Goal: Information Seeking & Learning: Learn about a topic

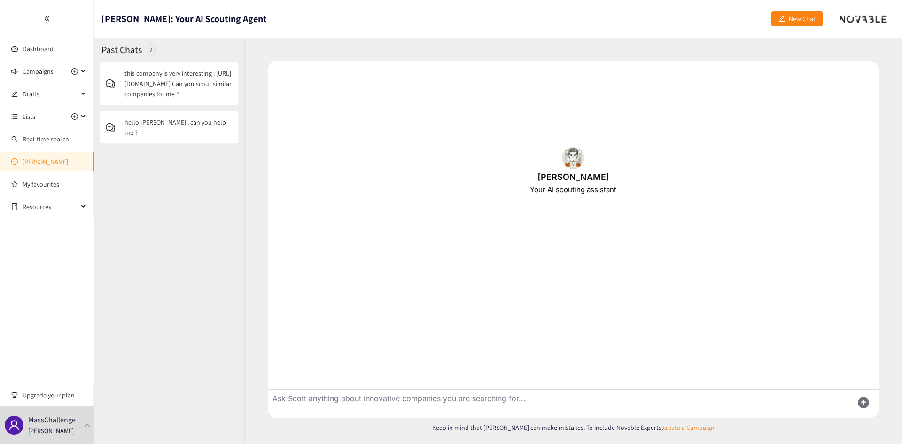
click at [184, 79] on p "this company is very interesting : [URL][DOMAIN_NAME] Can you scout similar com…" at bounding box center [178, 83] width 108 height 31
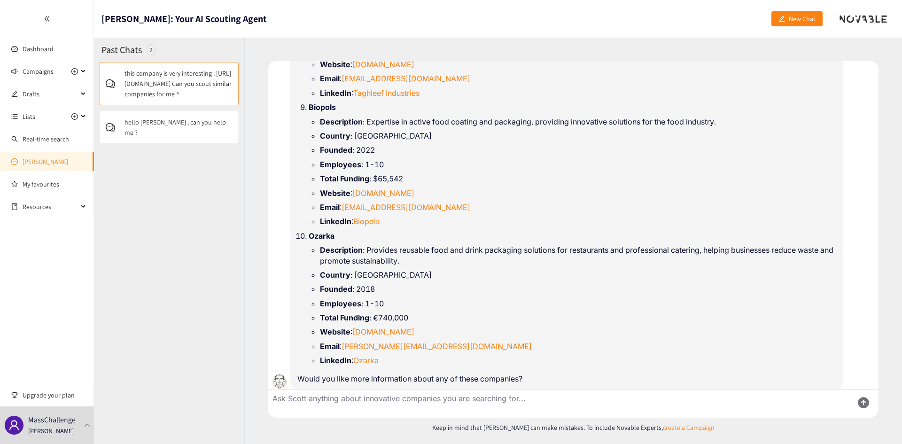
scroll to position [2767, 0]
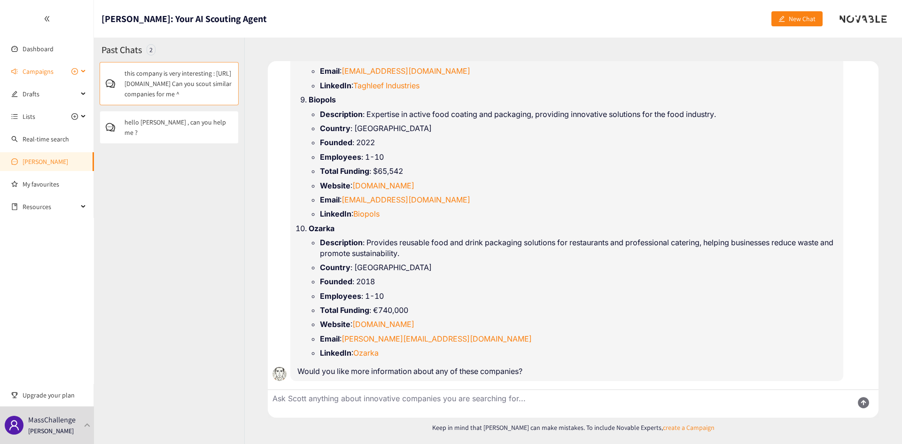
click at [30, 67] on span "Campaigns" at bounding box center [38, 71] width 31 height 19
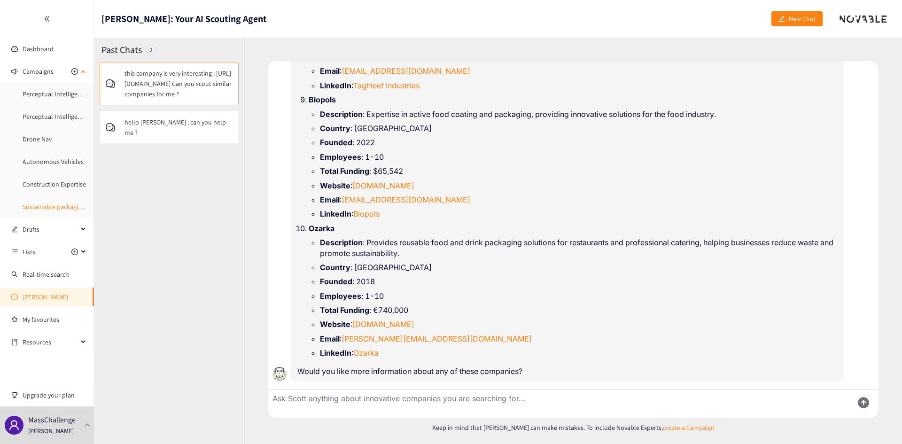
click at [42, 205] on link "Sustainable packaging startup" at bounding box center [65, 206] width 85 height 8
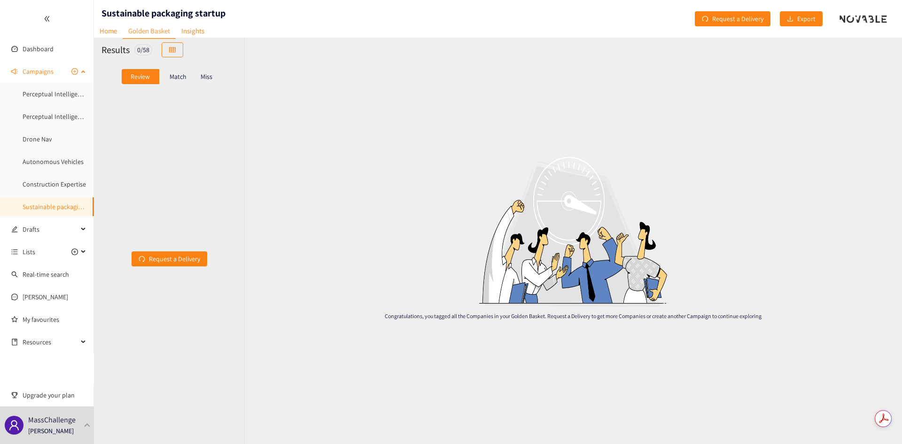
click at [46, 203] on link "Sustainable packaging startup" at bounding box center [65, 206] width 85 height 8
click at [44, 207] on link "Sustainable packaging startup" at bounding box center [65, 206] width 85 height 8
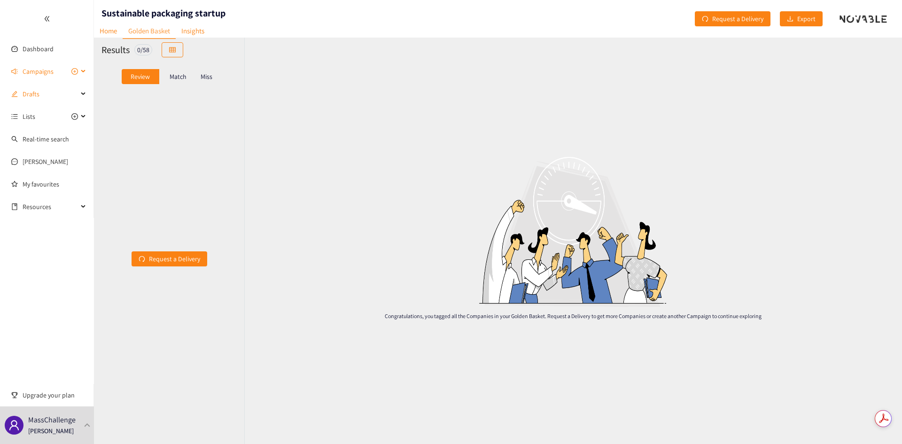
click at [50, 77] on span "Campaigns" at bounding box center [38, 71] width 31 height 19
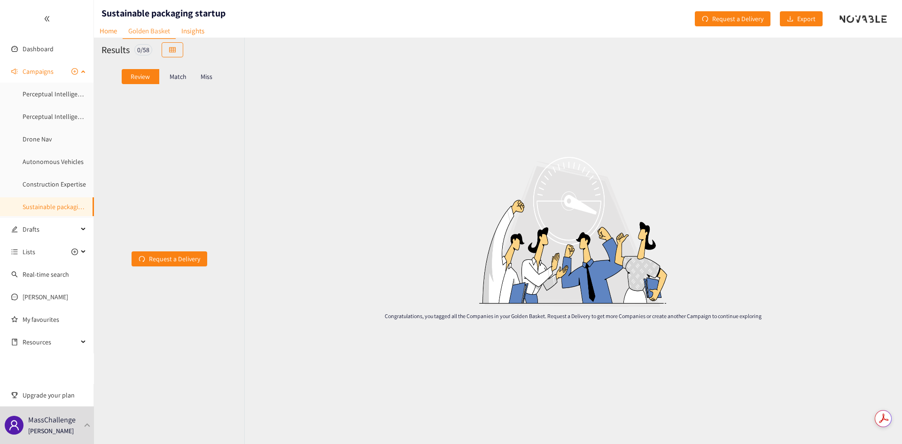
click at [44, 208] on link "Sustainable packaging startup" at bounding box center [65, 206] width 85 height 8
click at [61, 188] on link "Construction Expertise" at bounding box center [54, 184] width 63 height 8
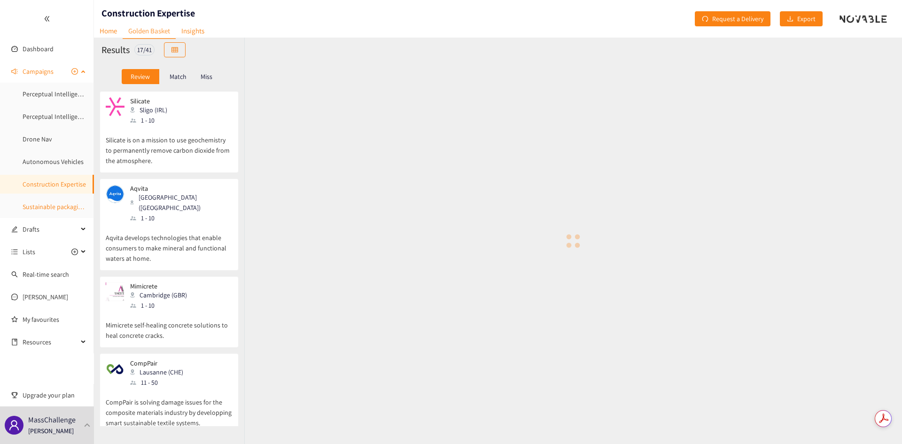
click at [59, 207] on link "Sustainable packaging startup" at bounding box center [65, 206] width 85 height 8
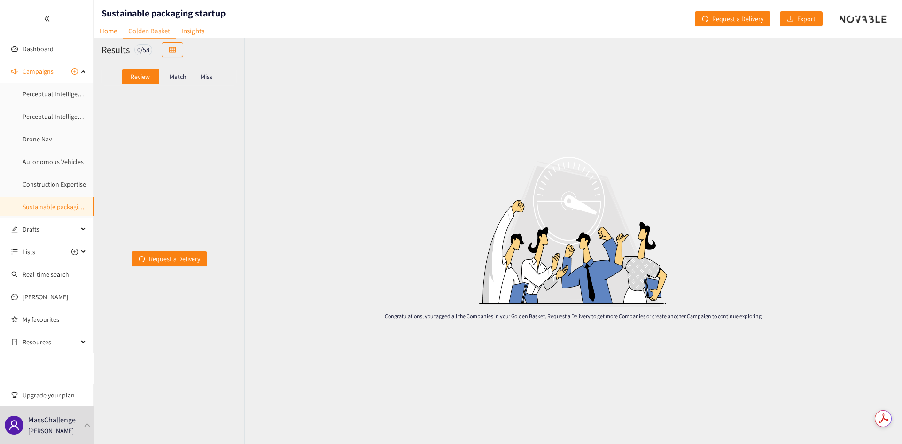
click at [182, 83] on div "Match" at bounding box center [178, 76] width 38 height 15
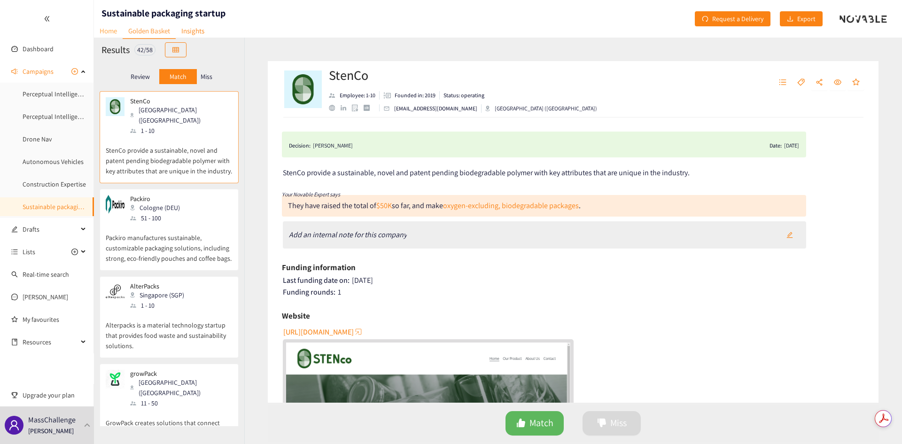
click at [114, 29] on link "Home" at bounding box center [108, 30] width 29 height 15
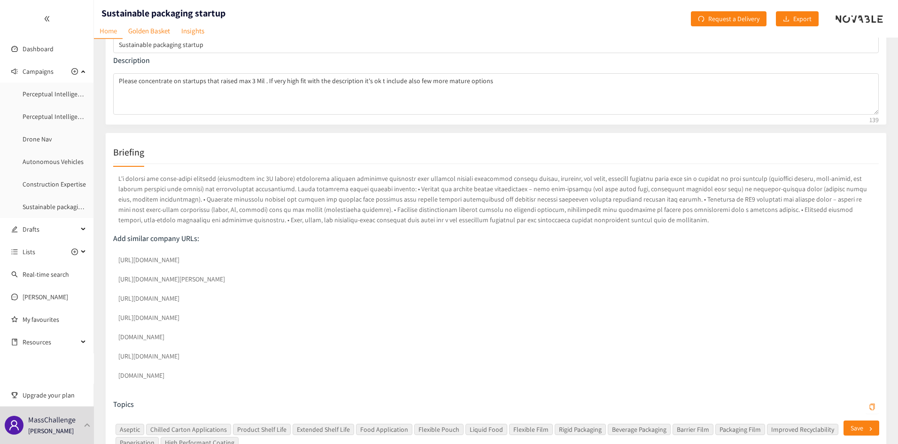
scroll to position [94, 0]
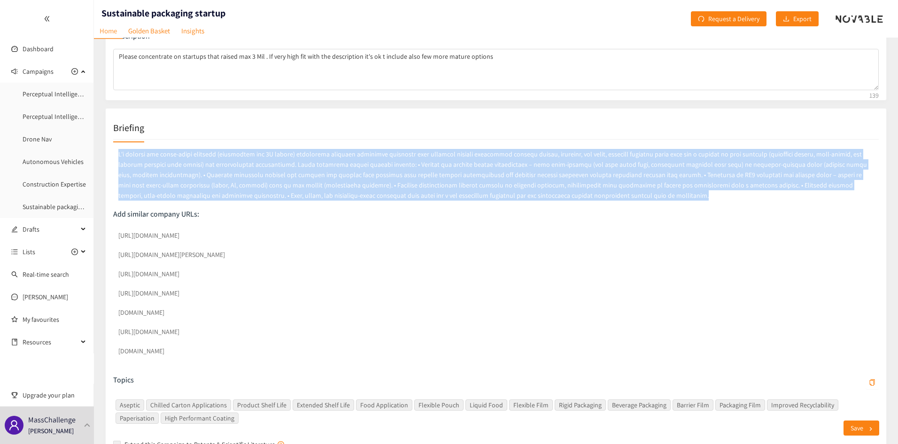
drag, startPoint x: 117, startPoint y: 154, endPoint x: 541, endPoint y: 198, distance: 426.2
click at [541, 198] on p at bounding box center [495, 174] width 765 height 55
copy p "L'i dolorsi ame conse-adipi elitsedd (eiusmodtem inc 7U labore) etdolorema aliq…"
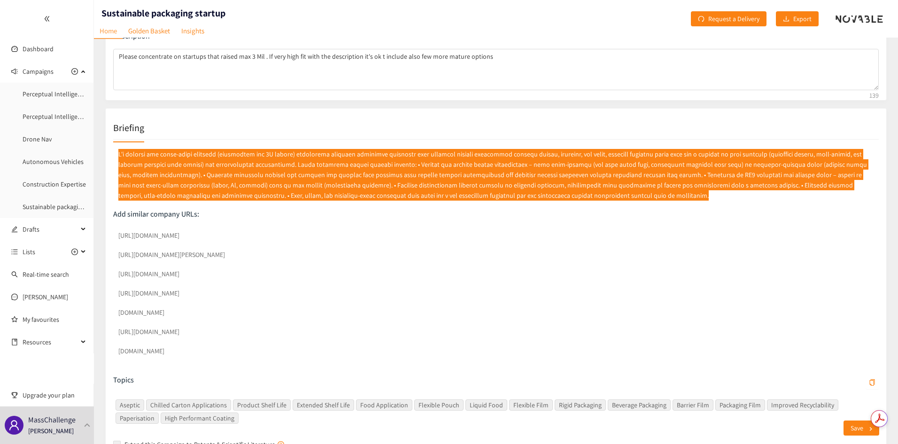
scroll to position [0, 0]
